Goal: Task Accomplishment & Management: Use online tool/utility

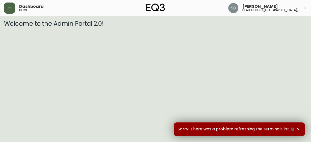
click at [9, 7] on icon "button" at bounding box center [9, 8] width 3 height 2
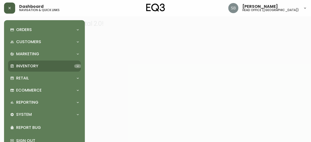
click at [77, 67] on icon at bounding box center [78, 66] width 4 height 4
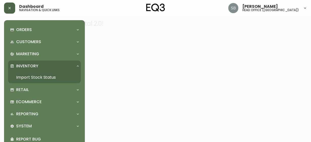
click at [47, 79] on link "Import Stock Status" at bounding box center [44, 78] width 73 height 12
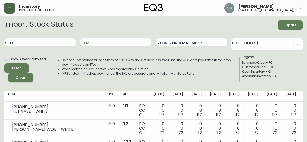
click at [95, 43] on input "Item" at bounding box center [116, 42] width 72 height 8
type input "duo"
click at [4, 63] on button "Filter" at bounding box center [16, 68] width 25 height 10
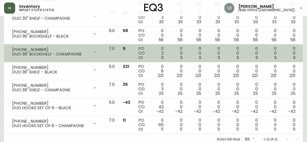
scroll to position [184, 0]
